Goal: Task Accomplishment & Management: Use online tool/utility

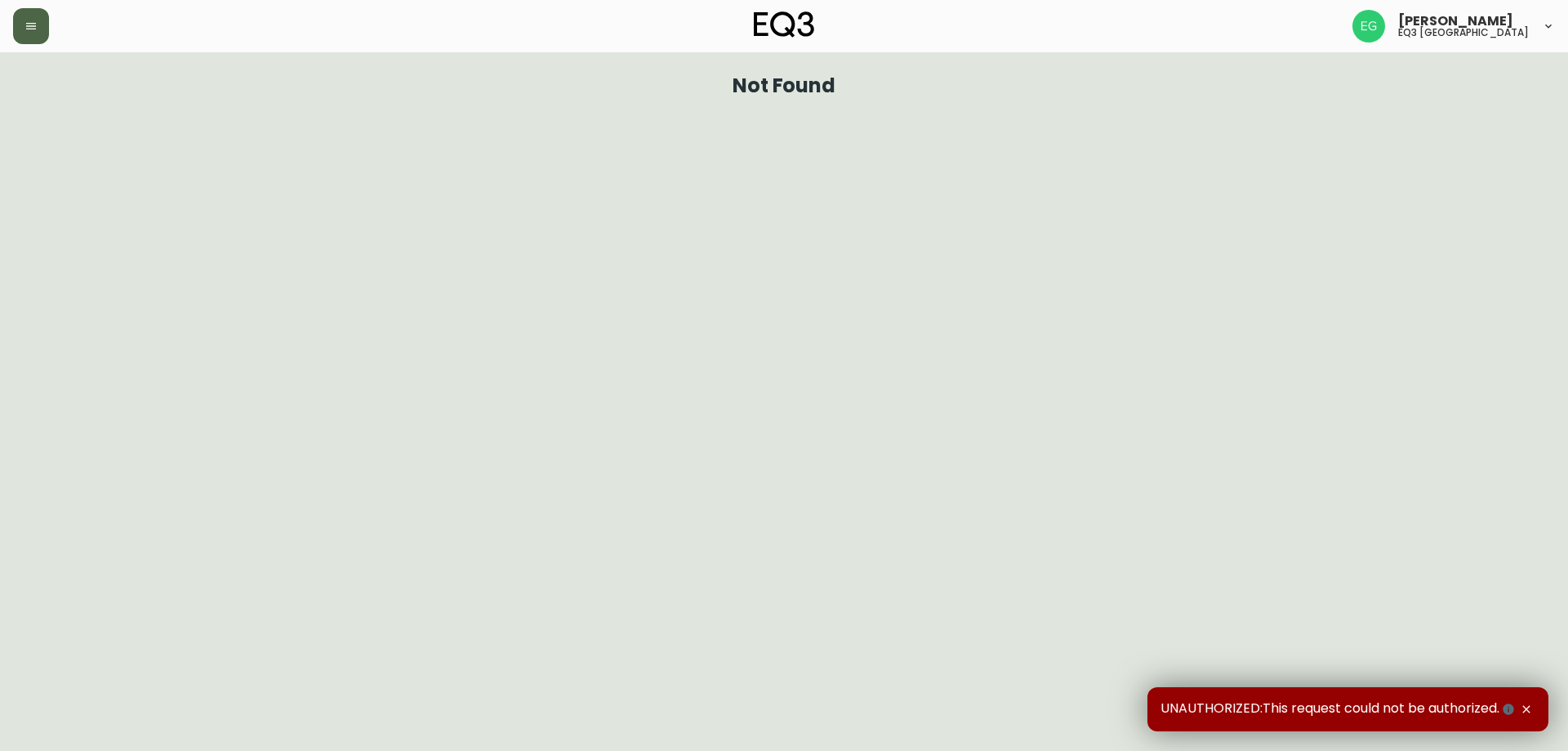
click at [35, 11] on button "button" at bounding box center [31, 26] width 36 height 36
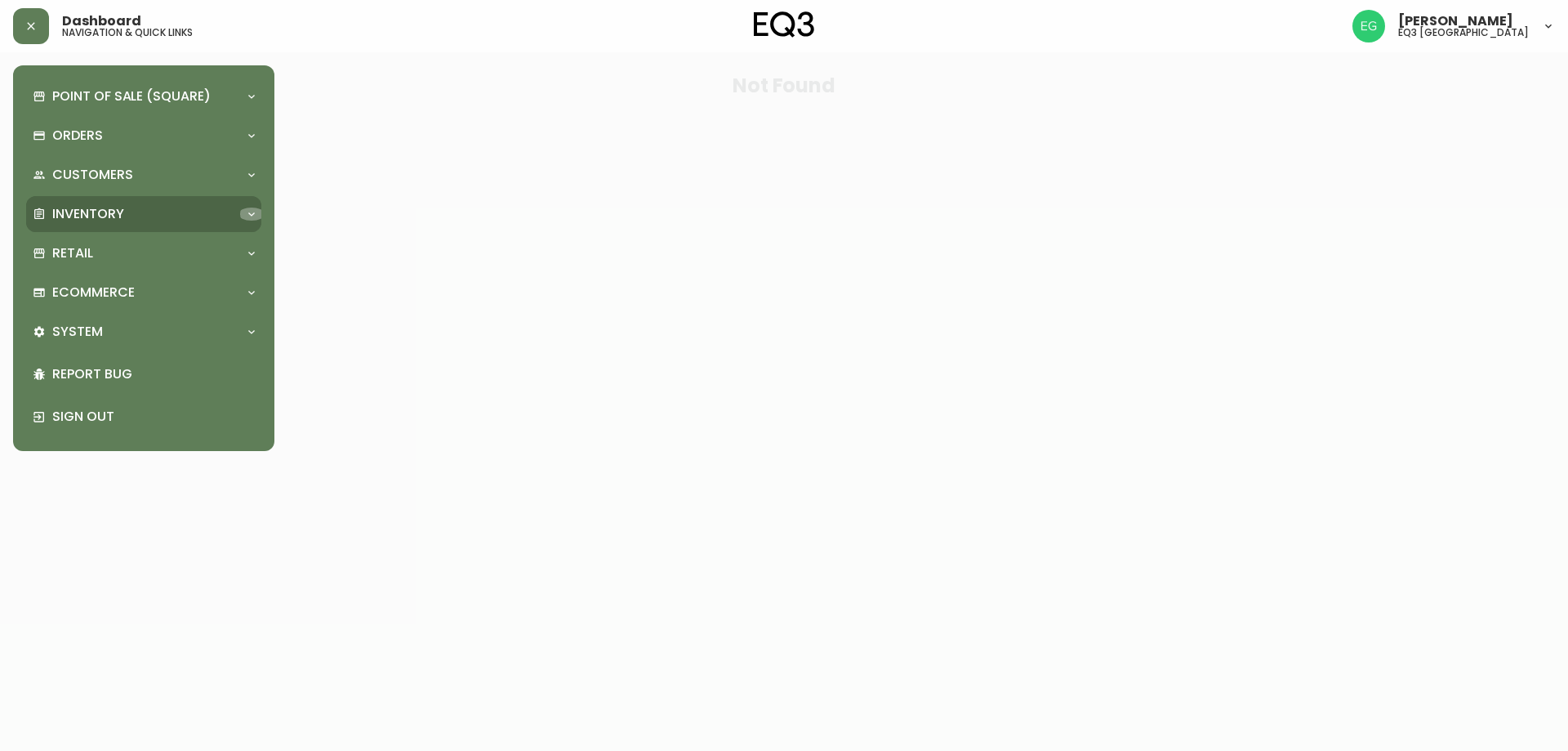
click at [252, 207] on icon at bounding box center [251, 213] width 13 height 13
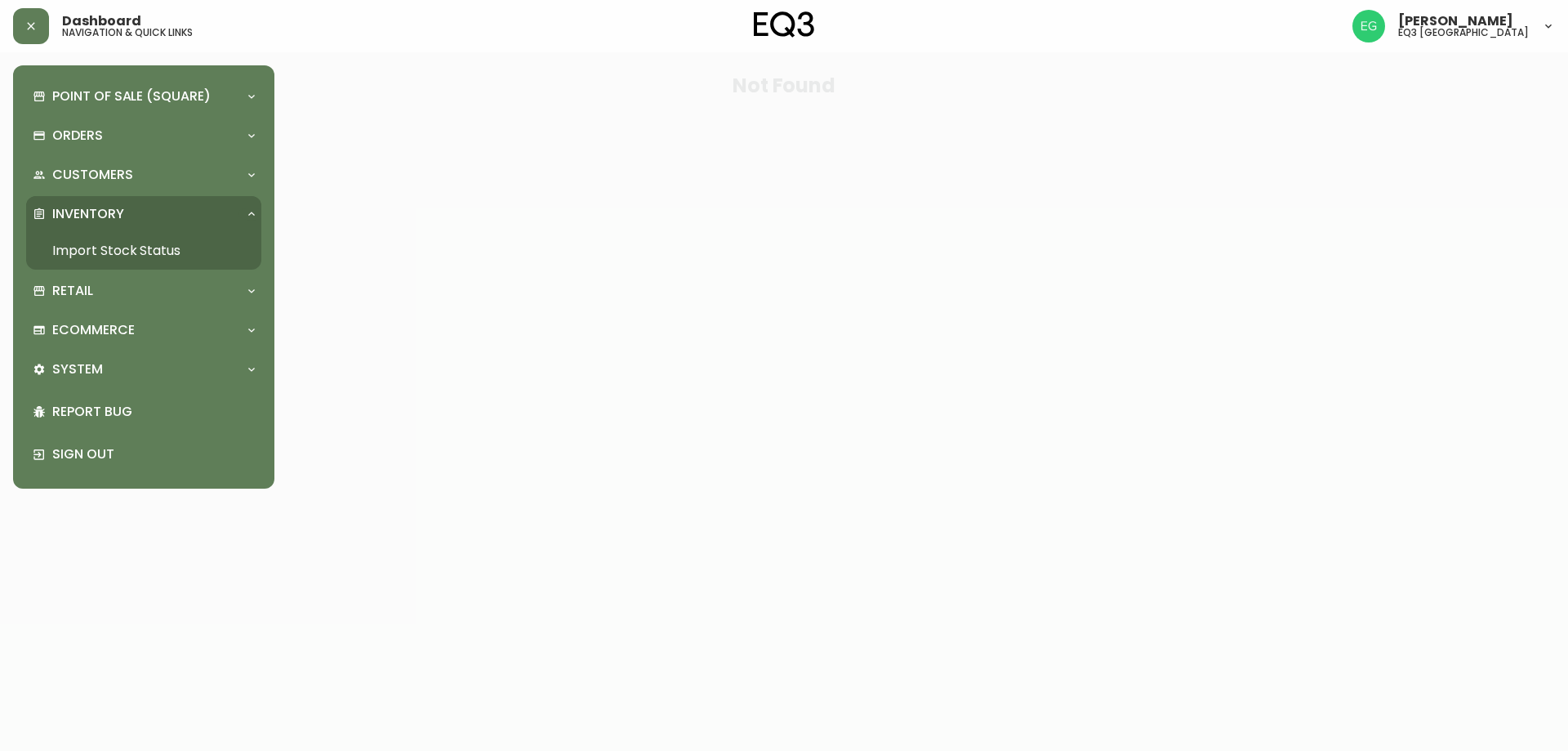
click at [140, 247] on link "Import Stock Status" at bounding box center [143, 250] width 235 height 37
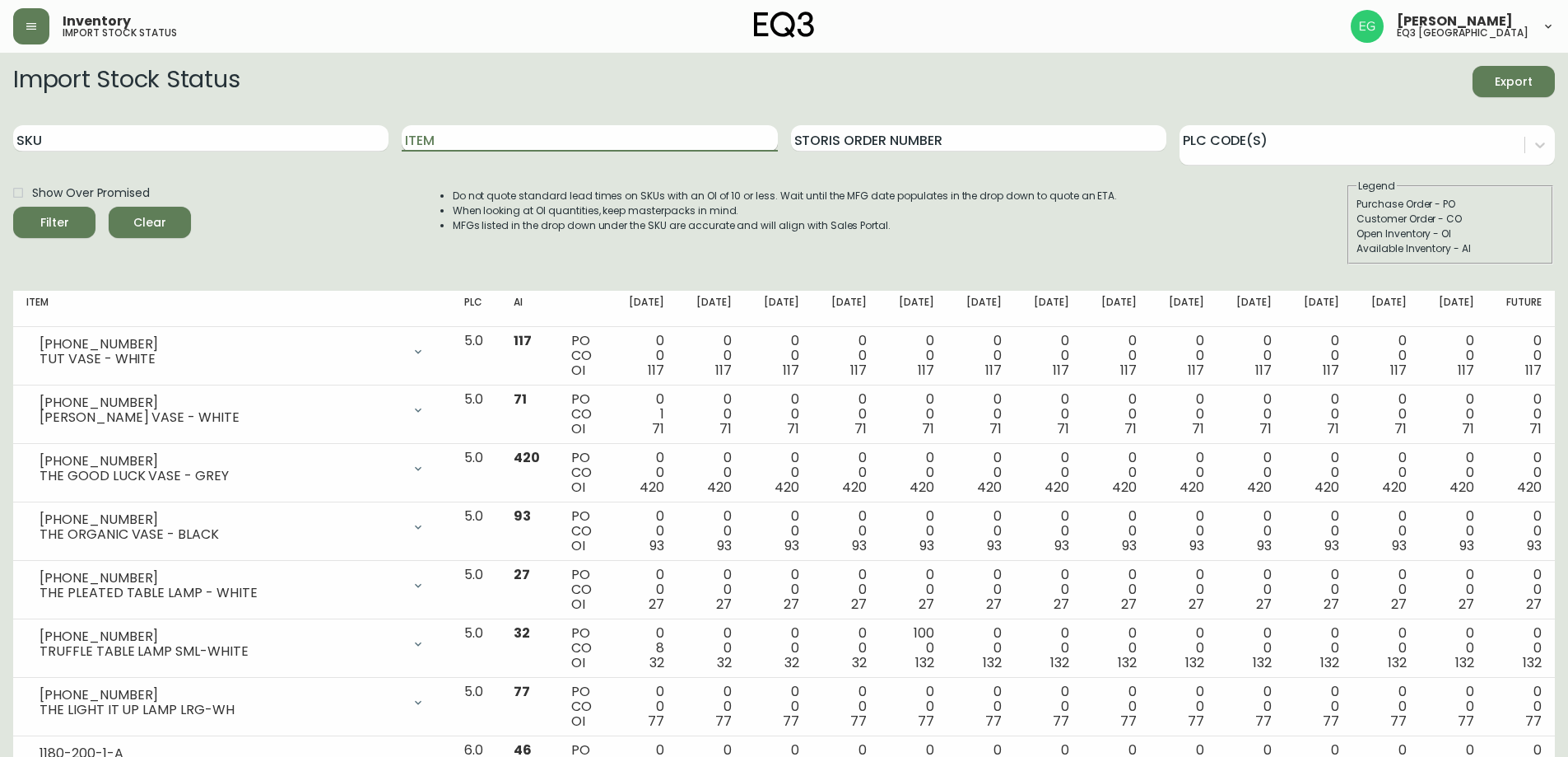
click at [447, 143] on input "Item" at bounding box center [589, 138] width 376 height 27
type input "BON"
click at [13, 207] on button "Filter" at bounding box center [54, 222] width 82 height 32
